Goal: Information Seeking & Learning: Learn about a topic

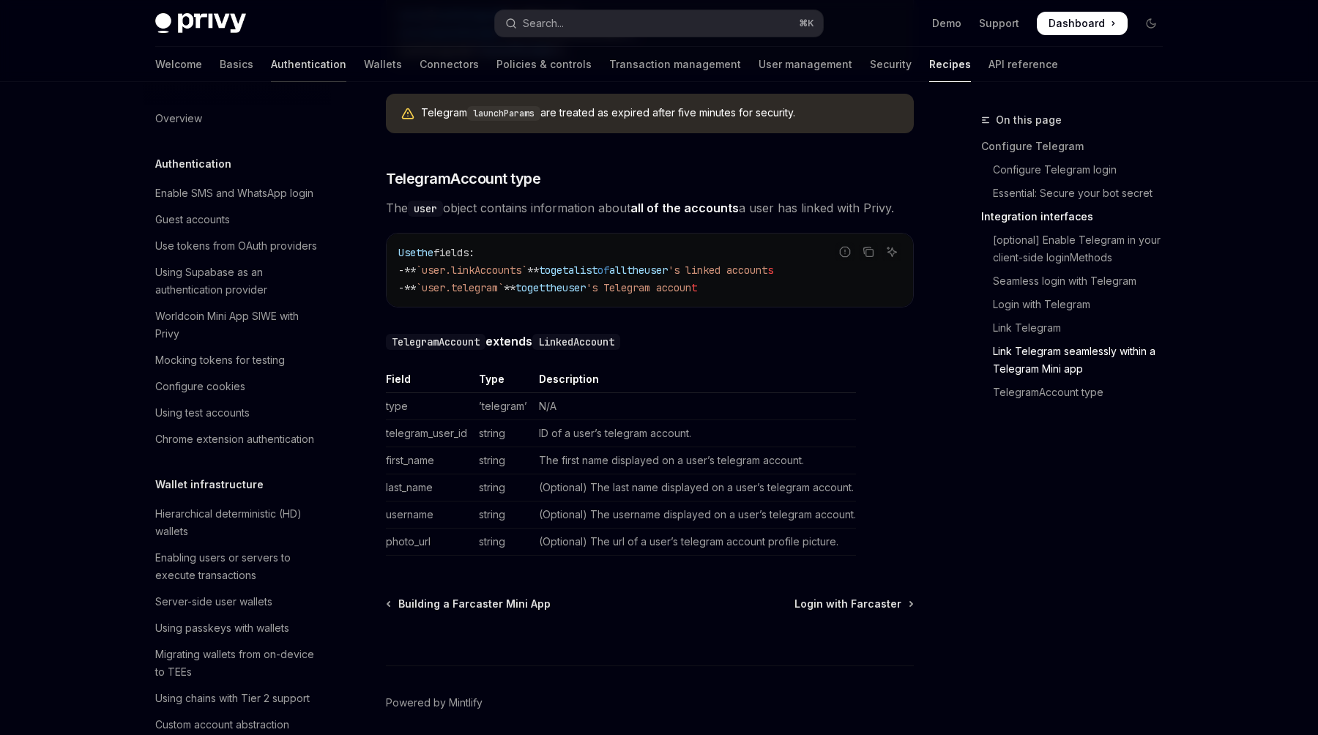
click at [271, 64] on link "Authentication" at bounding box center [308, 64] width 75 height 35
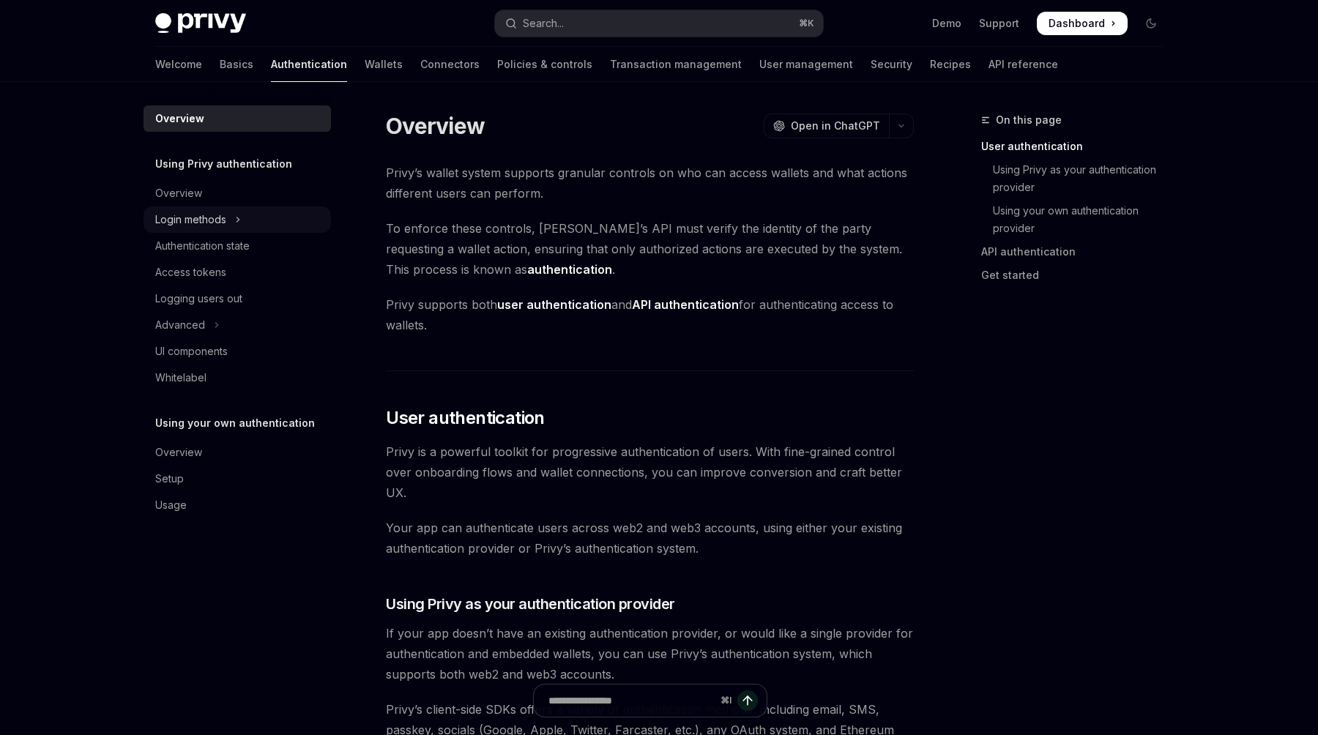
click at [217, 218] on div "Login methods" at bounding box center [190, 220] width 71 height 18
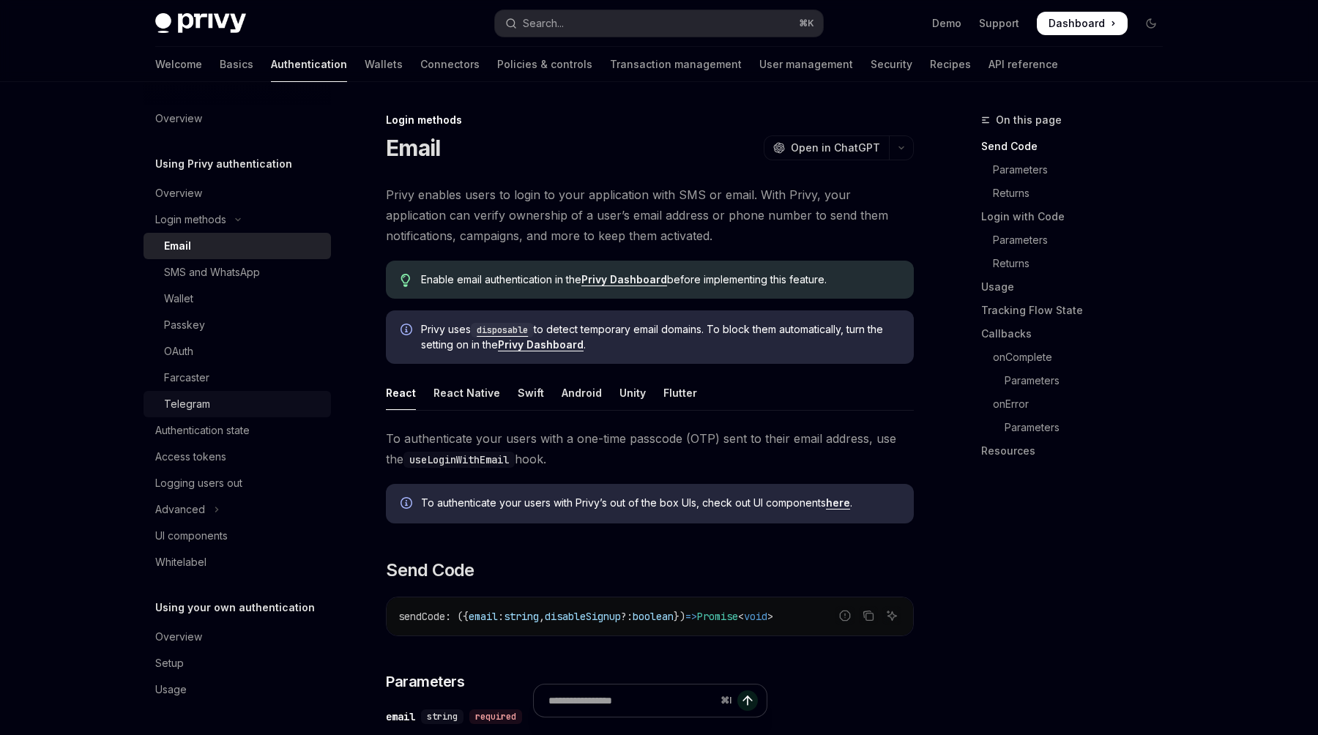
click at [202, 403] on div "Telegram" at bounding box center [187, 404] width 46 height 18
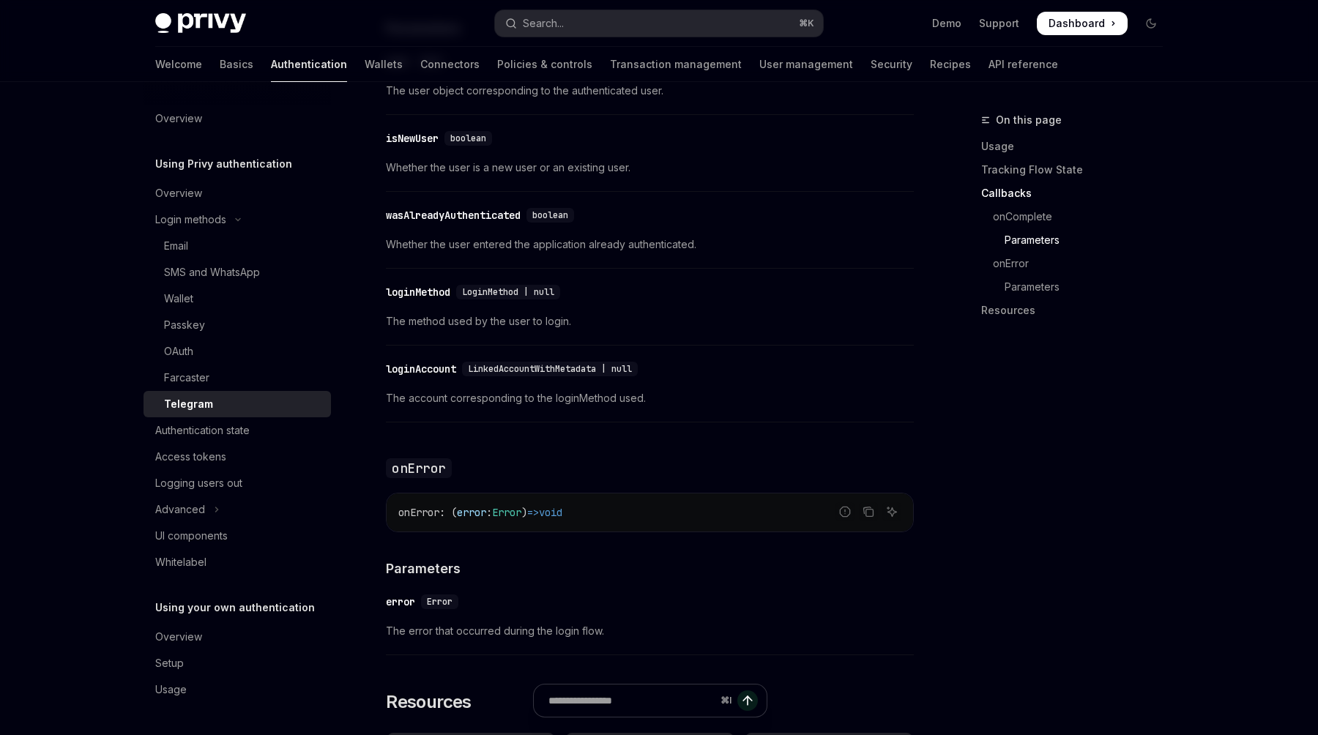
scroll to position [1754, 0]
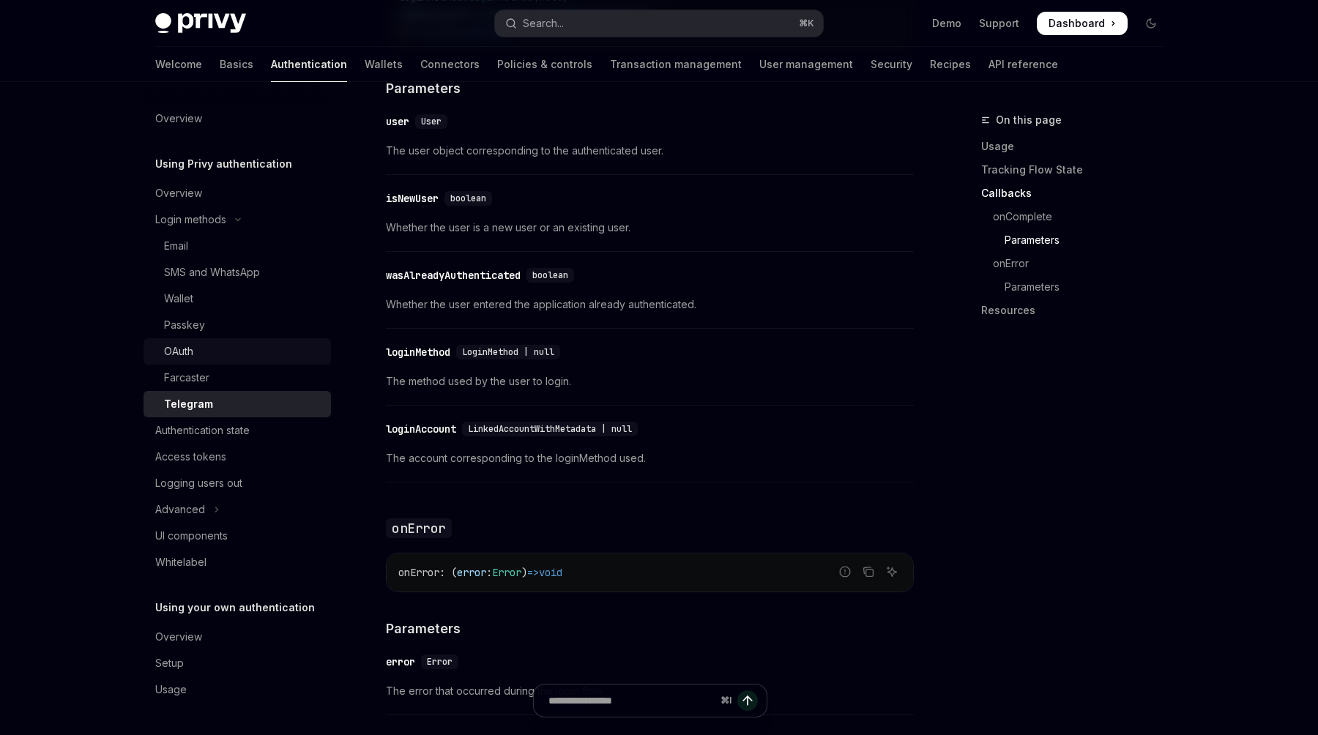
click at [188, 352] on div "OAuth" at bounding box center [178, 352] width 29 height 18
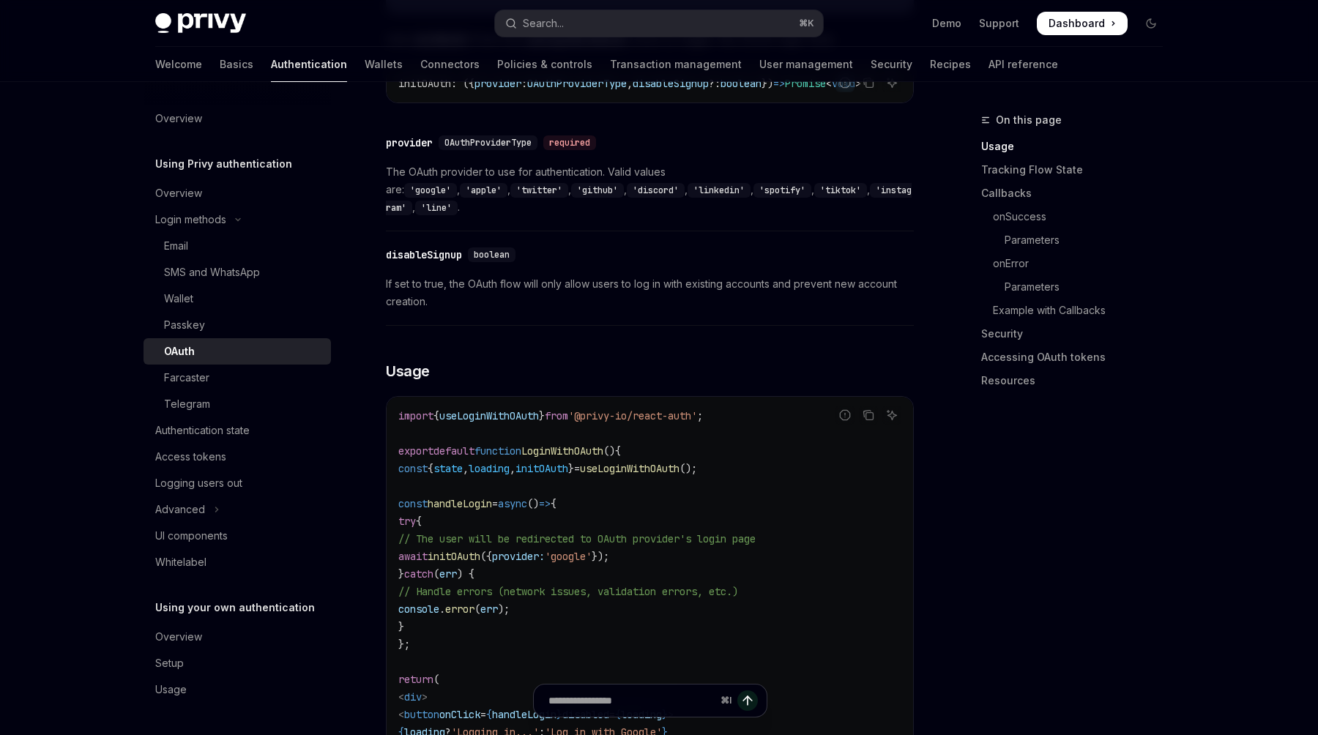
scroll to position [757, 0]
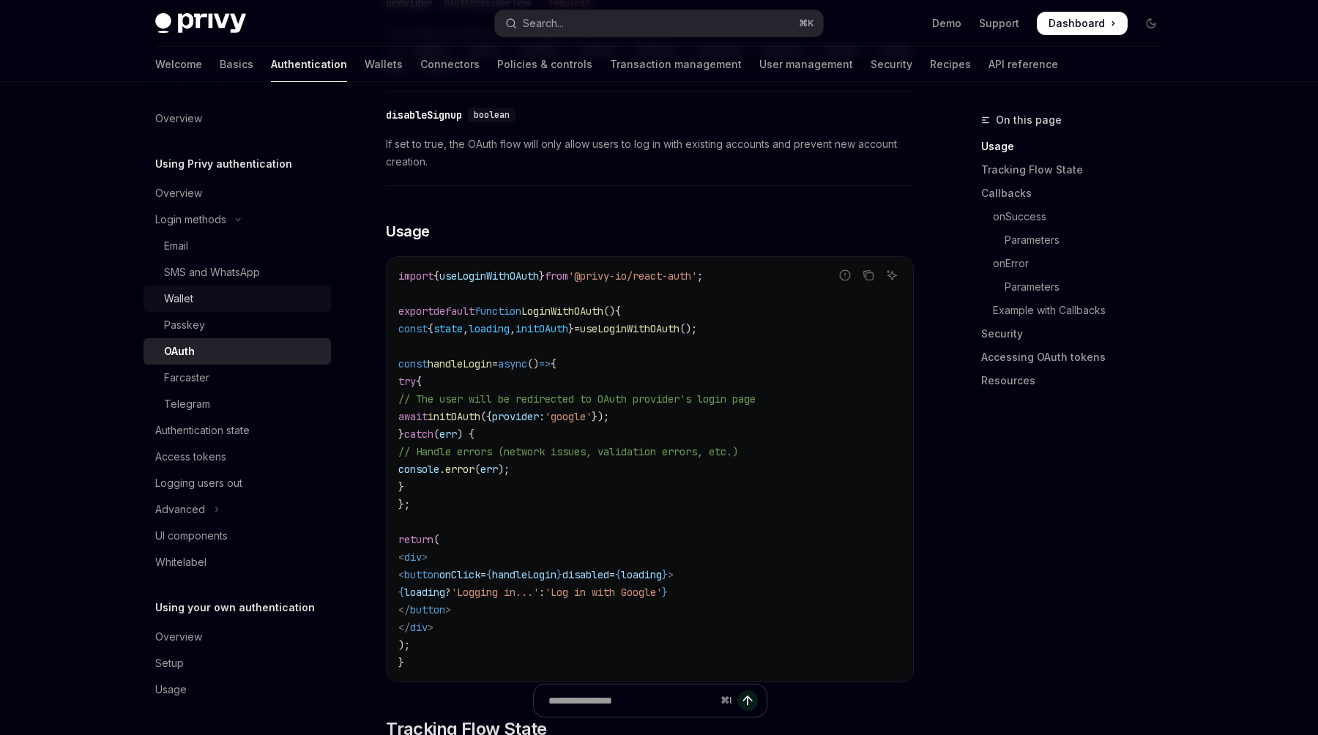
click at [201, 304] on div "Wallet" at bounding box center [243, 299] width 158 height 18
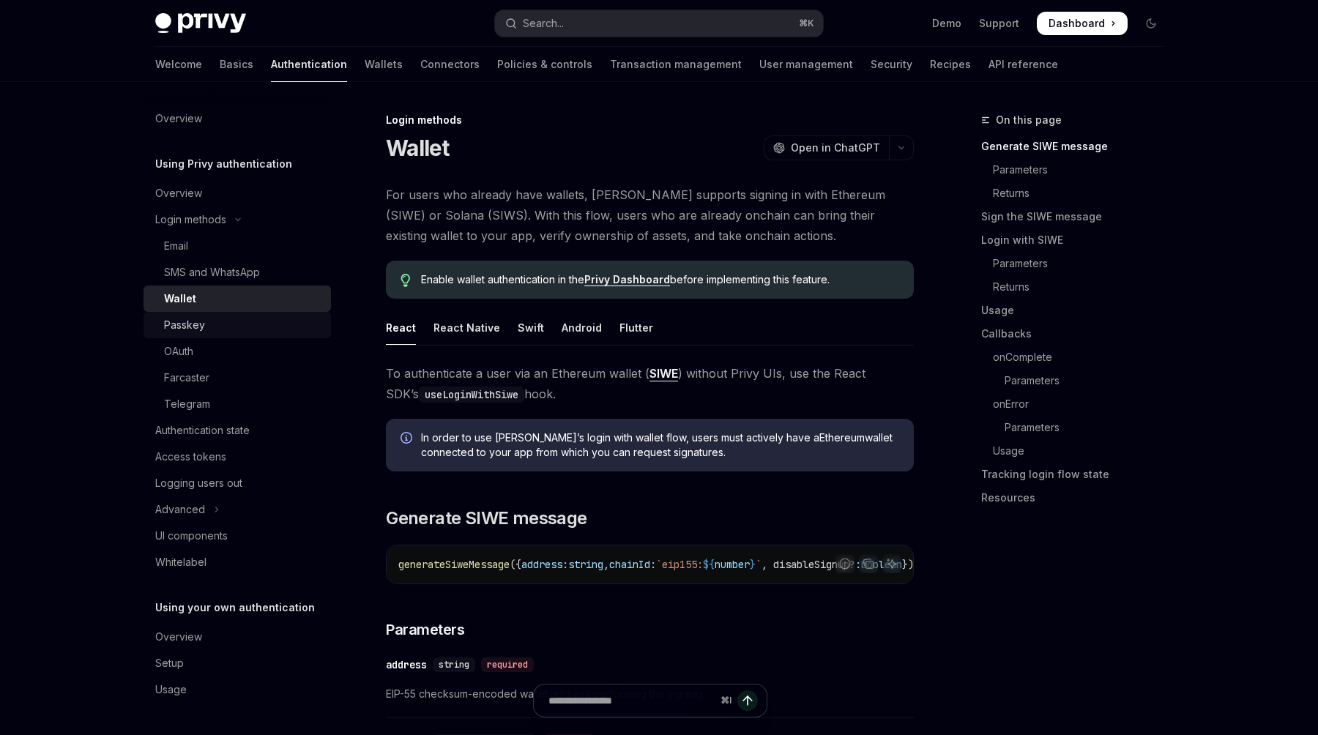
click at [201, 323] on div "Passkey" at bounding box center [184, 325] width 41 height 18
type textarea "*"
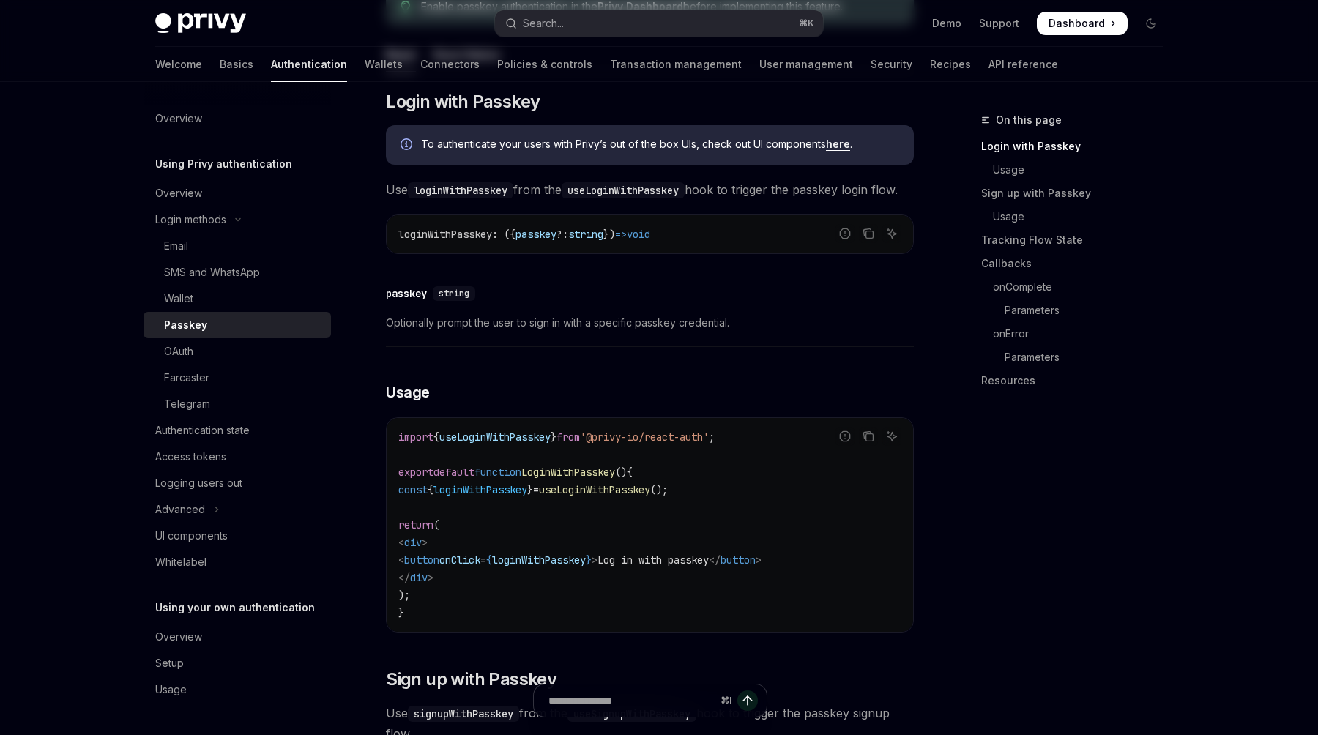
scroll to position [363, 0]
